Goal: Information Seeking & Learning: Compare options

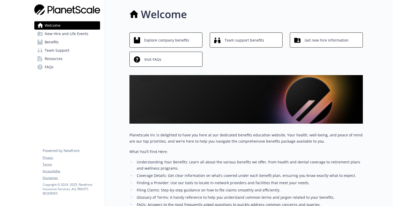
click at [75, 33] on span "New Hire and Life Events" at bounding box center [67, 34] width 44 height 8
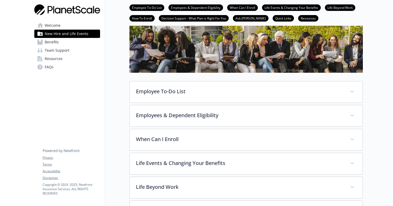
scroll to position [36, 0]
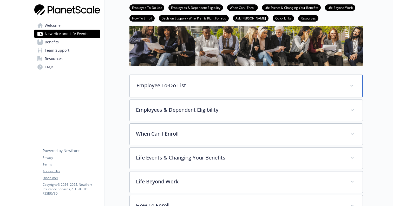
click at [143, 82] on p "Employee To-Do List" at bounding box center [239, 86] width 207 height 8
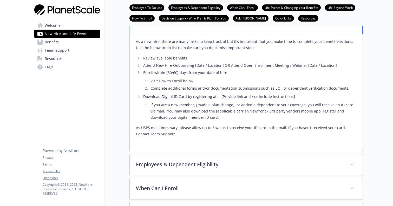
scroll to position [103, 0]
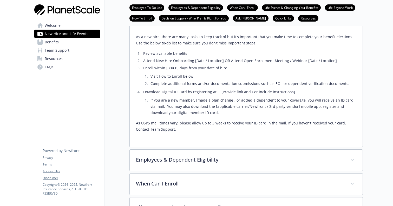
click at [66, 43] on link "Benefits" at bounding box center [67, 42] width 66 height 8
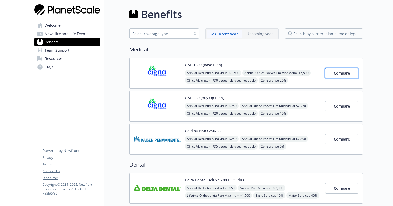
click at [334, 76] on button "Compare" at bounding box center [341, 73] width 33 height 10
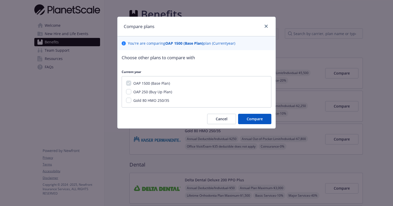
click at [170, 91] on span "OAP 250 (Buy Up Plan)" at bounding box center [152, 91] width 39 height 5
click at [131, 91] on input "OAP 250 (Buy Up Plan)" at bounding box center [128, 91] width 5 height 5
checkbox input "true"
click at [249, 119] on span "Compare" at bounding box center [254, 118] width 16 height 5
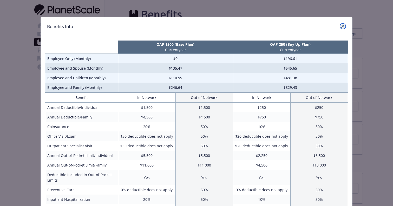
click at [343, 25] on icon "close" at bounding box center [342, 26] width 3 height 3
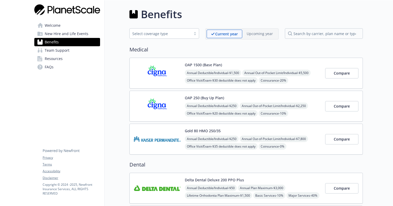
click at [158, 71] on img at bounding box center [157, 73] width 47 height 22
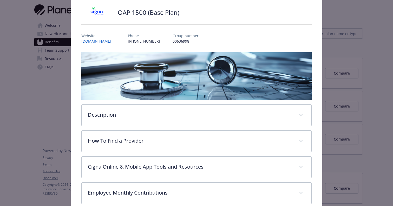
scroll to position [47, 0]
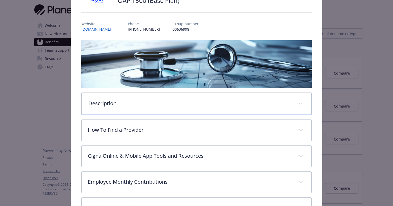
click at [303, 101] on span "details for plan Medical - OAP 1500 (Base Plan) - Medical PPO" at bounding box center [300, 103] width 8 height 8
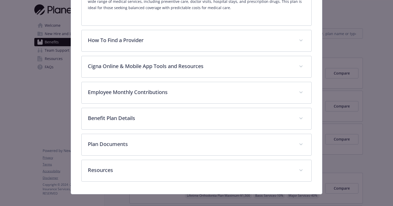
scroll to position [191, 0]
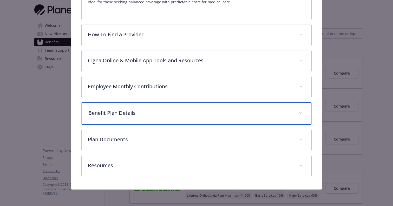
click at [303, 114] on span "details for plan Medical - OAP 1500 (Base Plan) - Medical PPO" at bounding box center [300, 113] width 8 height 8
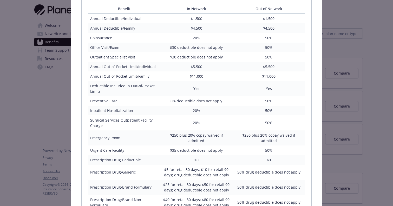
scroll to position [312, 0]
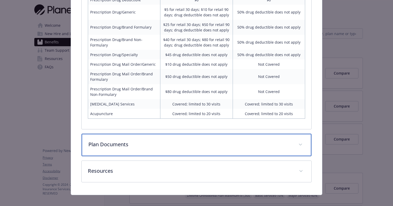
click at [118, 134] on div "Plan Documents" at bounding box center [197, 145] width 230 height 22
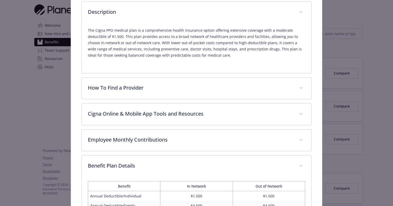
scroll to position [0, 0]
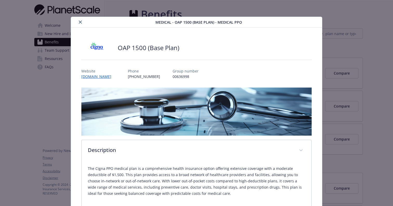
click at [79, 22] on icon "close" at bounding box center [80, 22] width 3 height 3
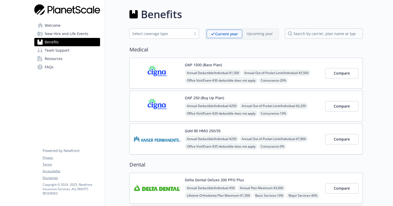
click at [150, 105] on img at bounding box center [157, 106] width 47 height 22
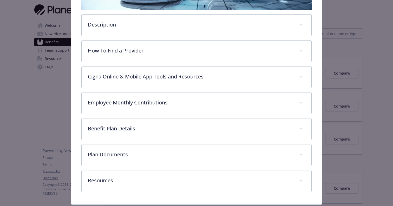
scroll to position [127, 0]
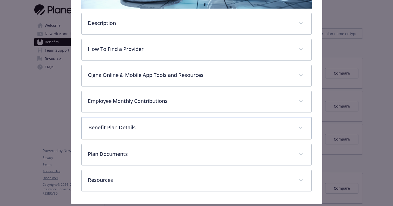
click at [148, 124] on p "Benefit Plan Details" at bounding box center [190, 128] width 204 height 8
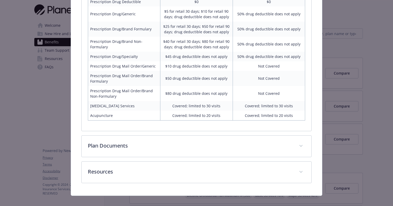
scroll to position [426, 0]
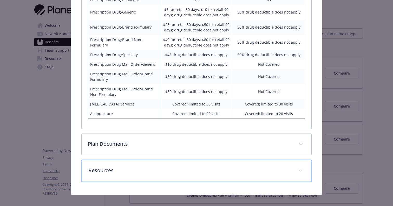
click at [147, 166] on p "Resources" at bounding box center [190, 170] width 204 height 8
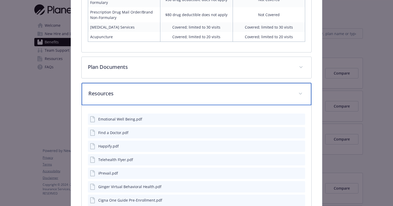
scroll to position [503, 0]
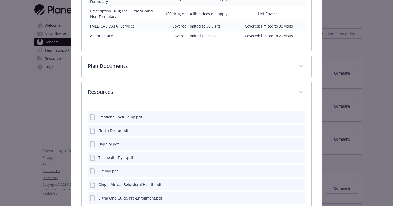
click at [300, 115] on icon "preview file" at bounding box center [300, 117] width 5 height 4
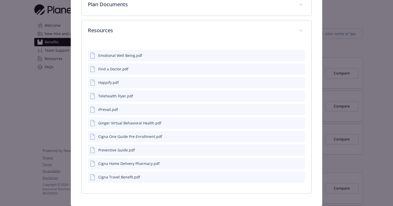
scroll to position [565, 0]
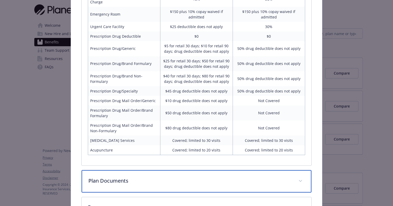
click at [107, 177] on p "Plan Documents" at bounding box center [190, 181] width 204 height 8
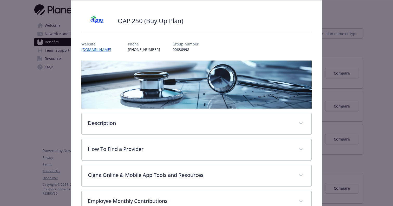
scroll to position [0, 0]
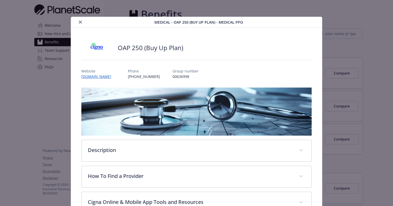
click at [79, 21] on icon "close" at bounding box center [80, 22] width 3 height 3
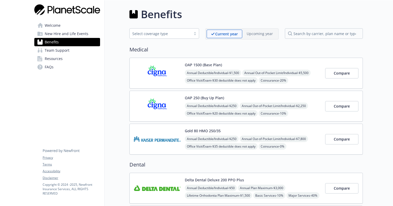
click at [151, 72] on img at bounding box center [157, 73] width 47 height 22
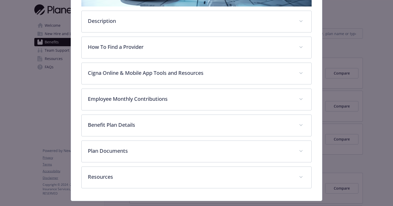
scroll to position [132, 0]
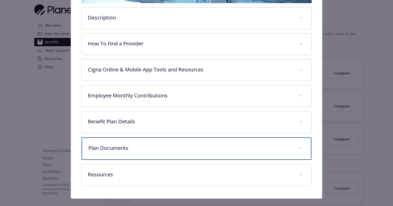
click at [129, 145] on p "Plan Documents" at bounding box center [190, 148] width 204 height 8
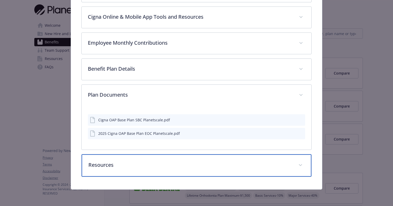
click at [117, 167] on p "Resources" at bounding box center [190, 165] width 204 height 8
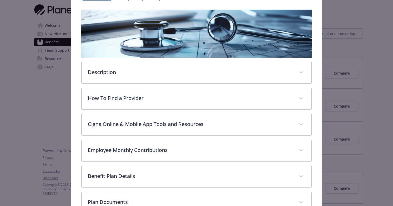
scroll to position [0, 0]
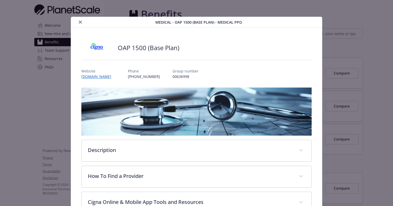
click at [79, 24] on button "close" at bounding box center [80, 22] width 6 height 6
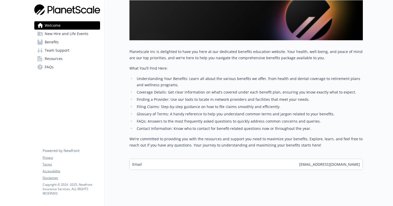
scroll to position [85, 0]
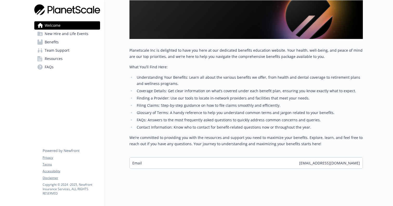
click at [55, 35] on span "New Hire and Life Events" at bounding box center [67, 34] width 44 height 8
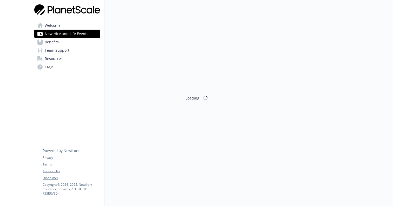
scroll to position [85, 0]
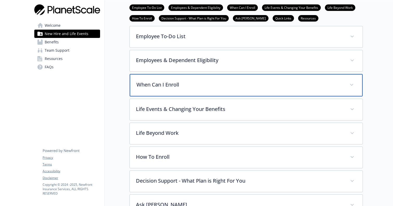
click at [151, 83] on p "When Can I Enroll" at bounding box center [239, 85] width 207 height 8
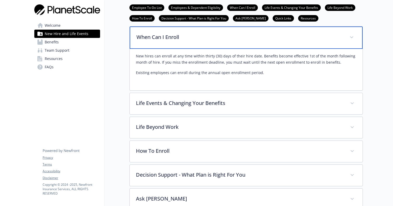
scroll to position [136, 0]
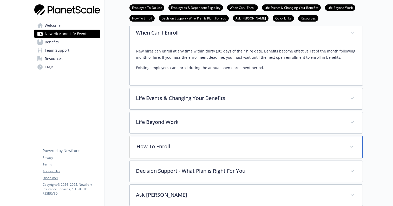
click at [149, 144] on p "How To Enroll" at bounding box center [239, 147] width 207 height 8
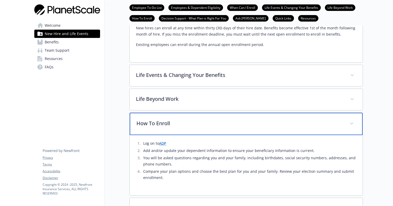
scroll to position [161, 0]
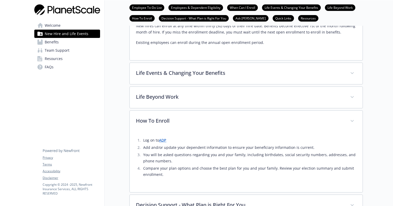
click at [164, 142] on link "ADP" at bounding box center [162, 140] width 7 height 5
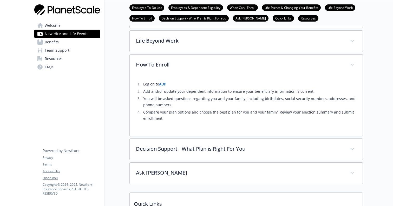
scroll to position [220, 0]
